Goal: Check status: Check status

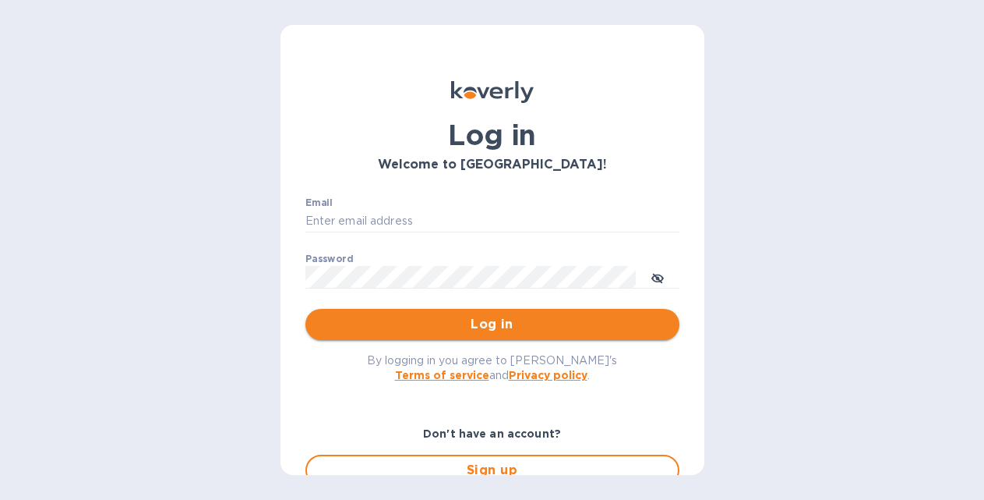
type input "hangtimewine@aol.com"
click at [490, 331] on span "Log in" at bounding box center [492, 324] width 349 height 19
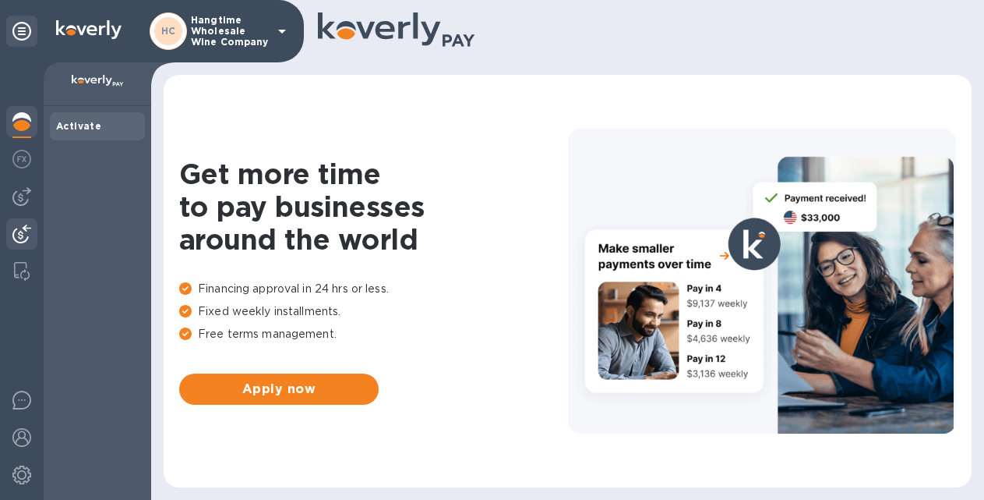
click at [20, 234] on img at bounding box center [21, 233] width 19 height 19
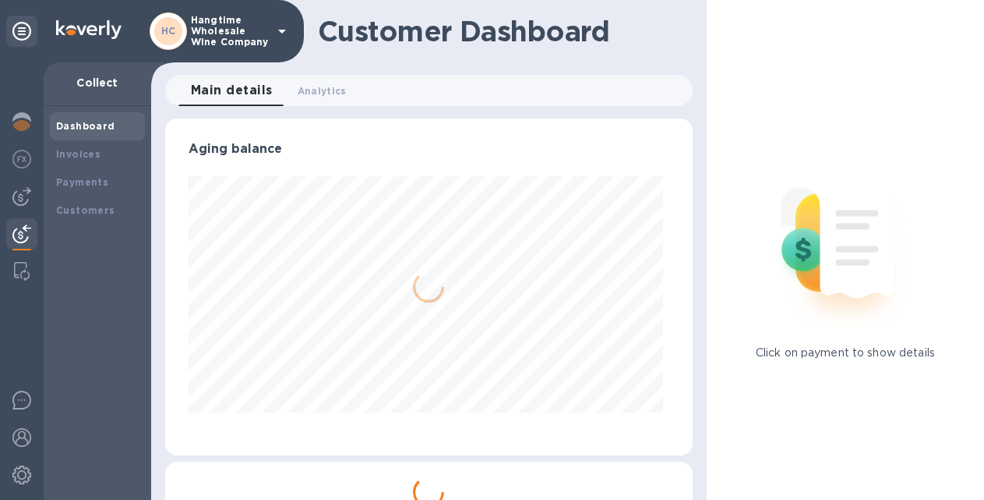
scroll to position [337, 521]
click at [80, 181] on b "Payments" at bounding box center [82, 182] width 52 height 12
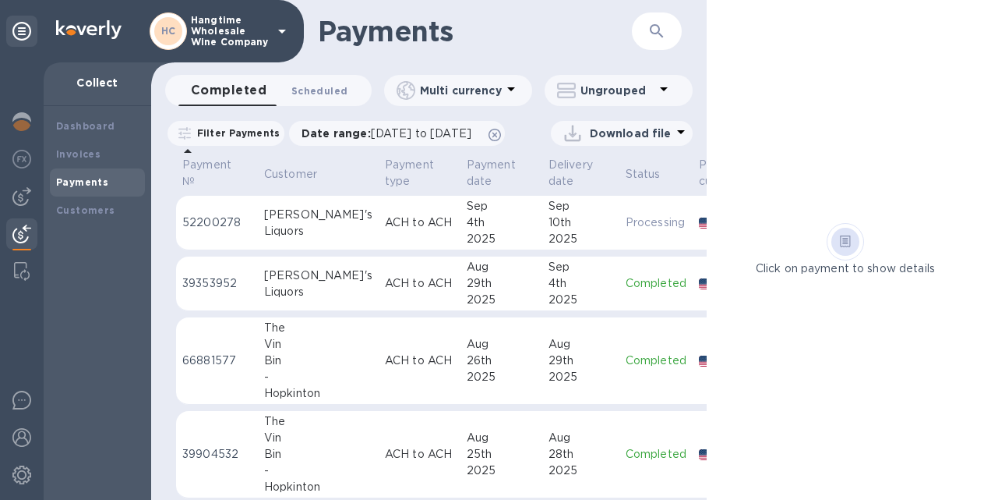
click at [304, 89] on span "Scheduled 0" at bounding box center [319, 91] width 56 height 16
